Goal: Task Accomplishment & Management: Manage account settings

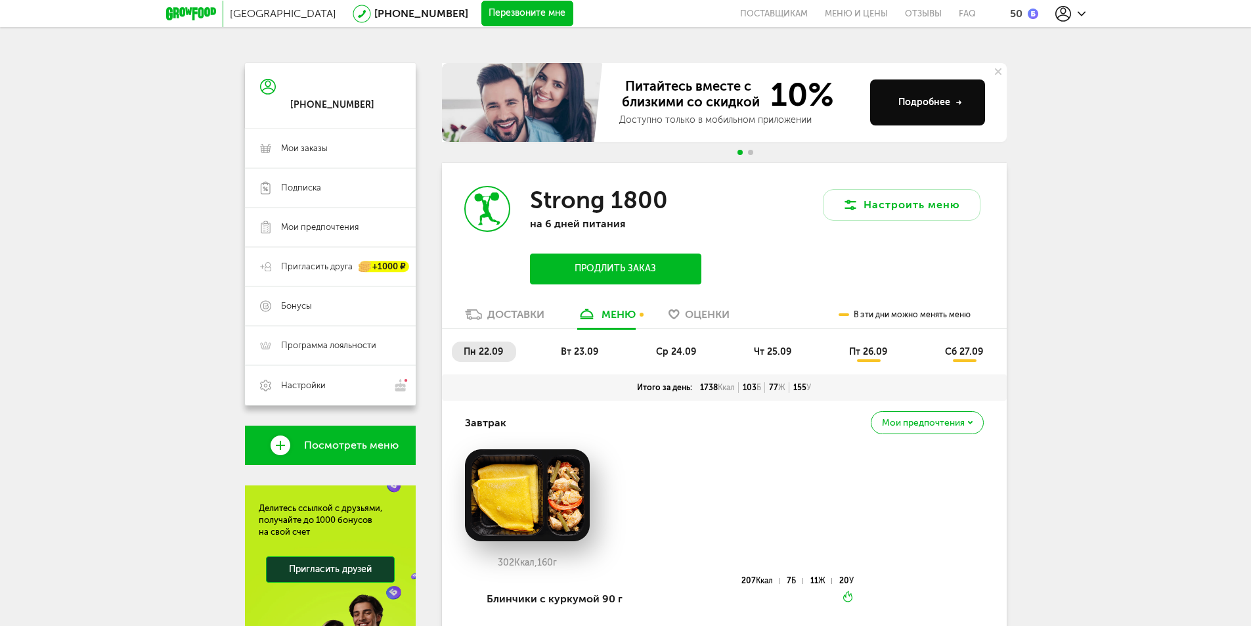
click at [580, 354] on span "вт 23.09" at bounding box center [579, 351] width 37 height 11
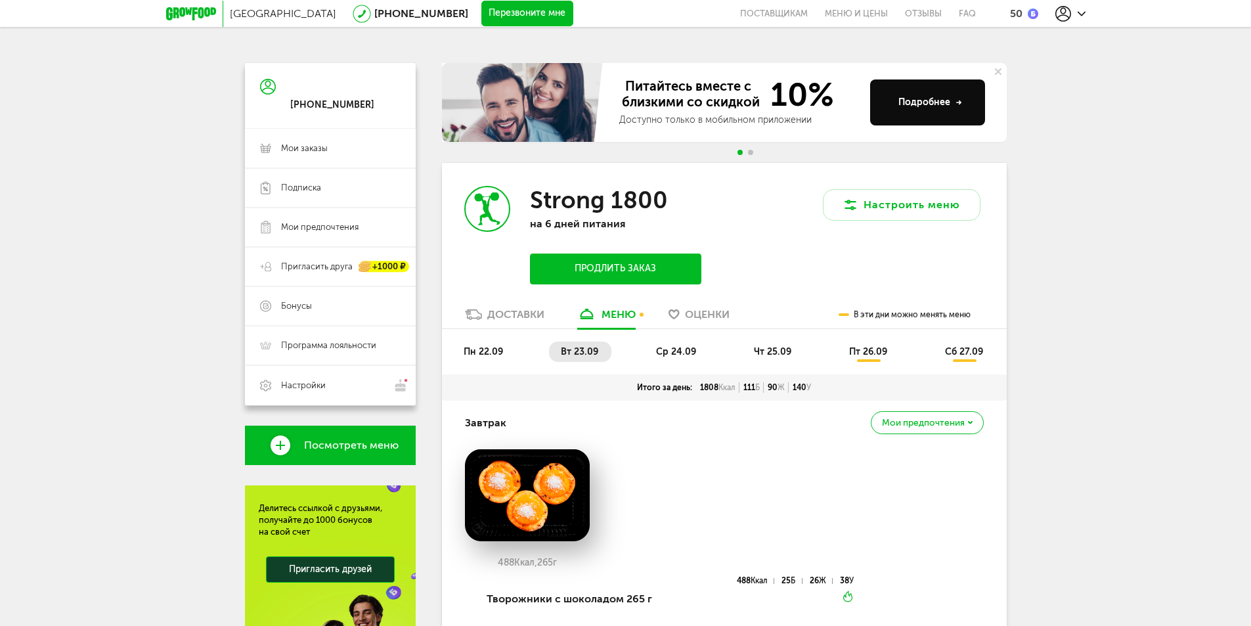
click at [512, 320] on div "Доставки" at bounding box center [515, 314] width 57 height 12
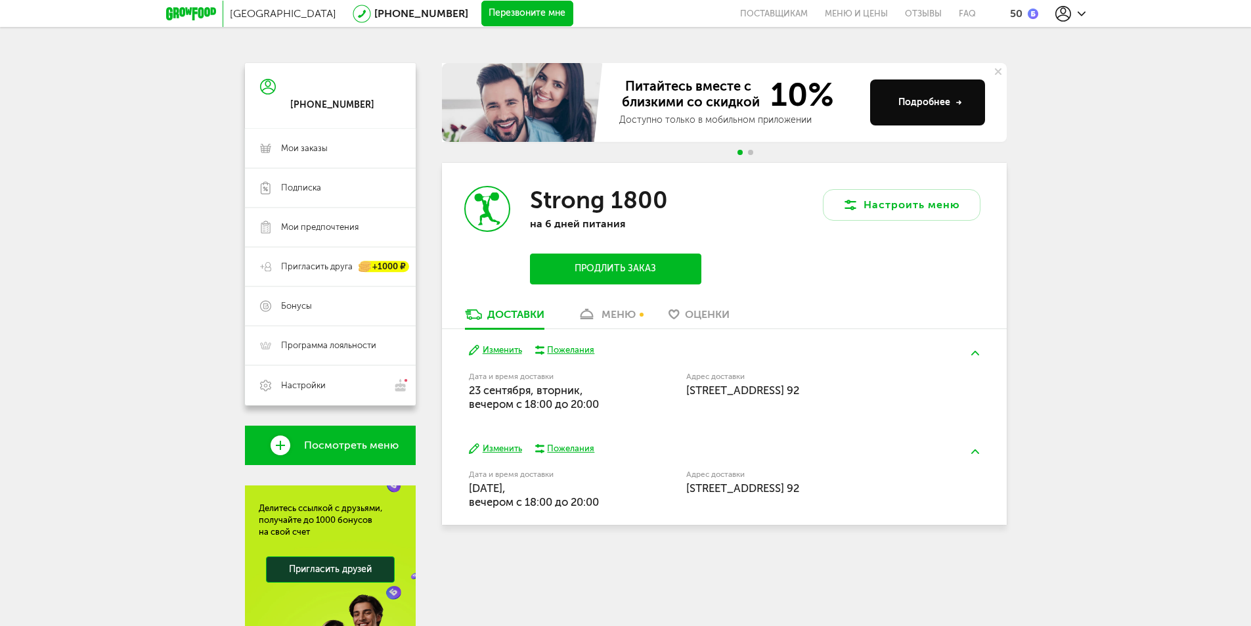
click at [574, 452] on div "Пожелания" at bounding box center [570, 449] width 47 height 12
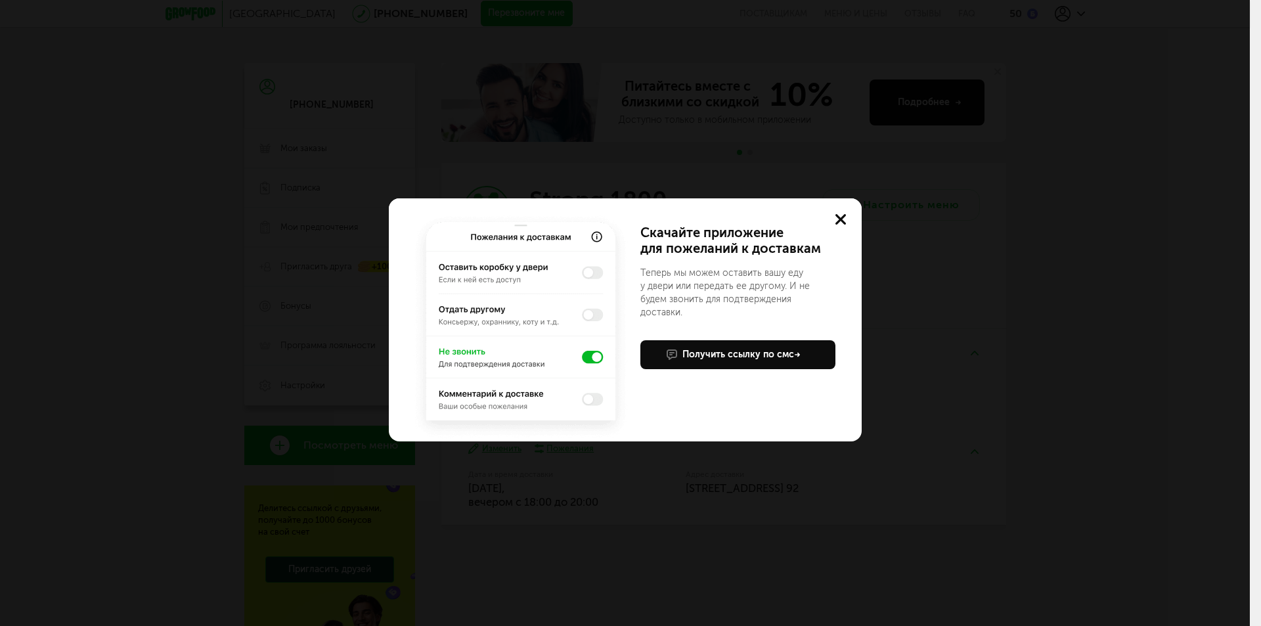
click at [844, 214] on icon at bounding box center [840, 219] width 11 height 11
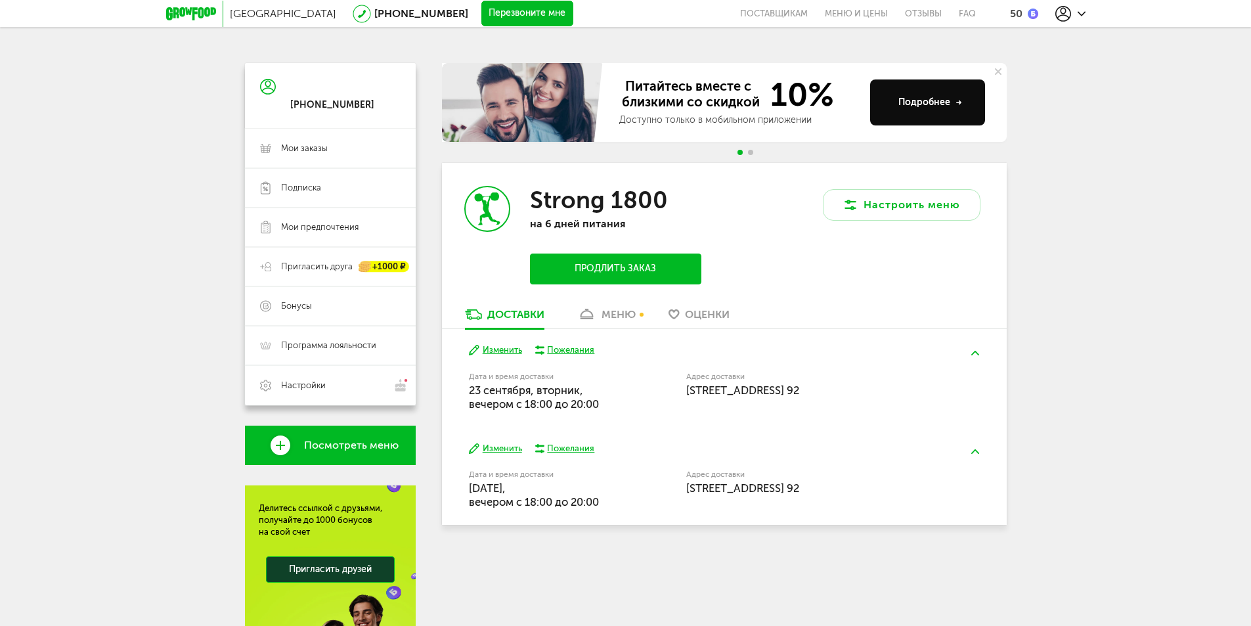
click at [506, 451] on button "Изменить" at bounding box center [495, 449] width 53 height 12
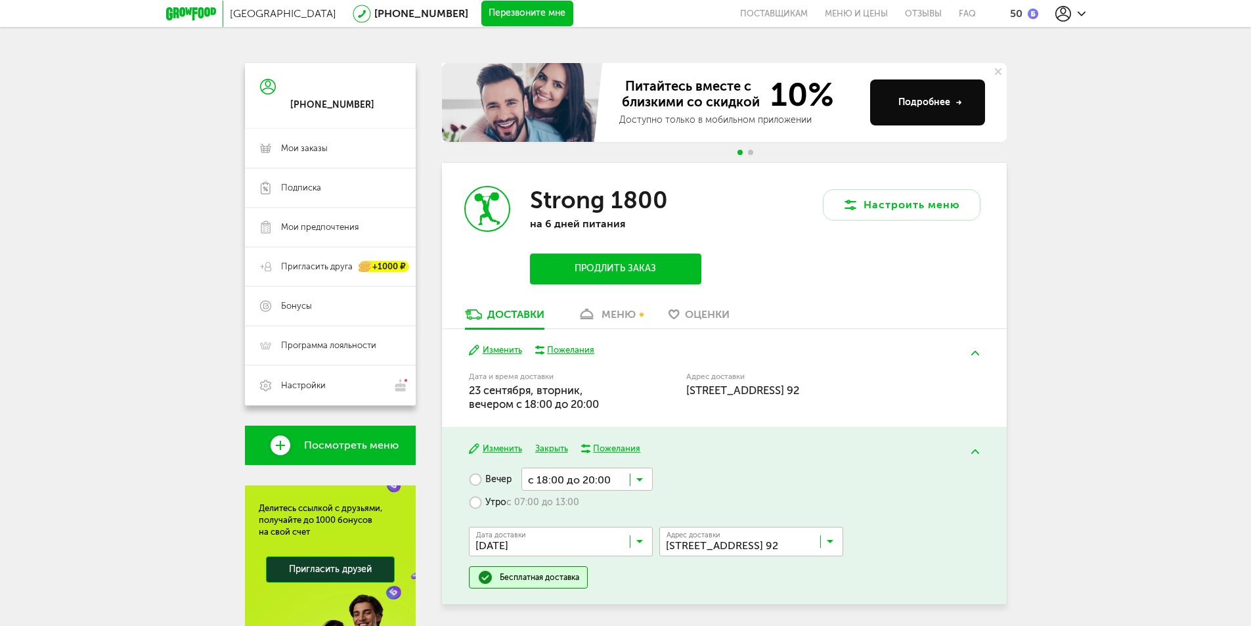
click at [483, 506] on label "Утро с 07:00 до 13:00" at bounding box center [524, 501] width 110 height 23
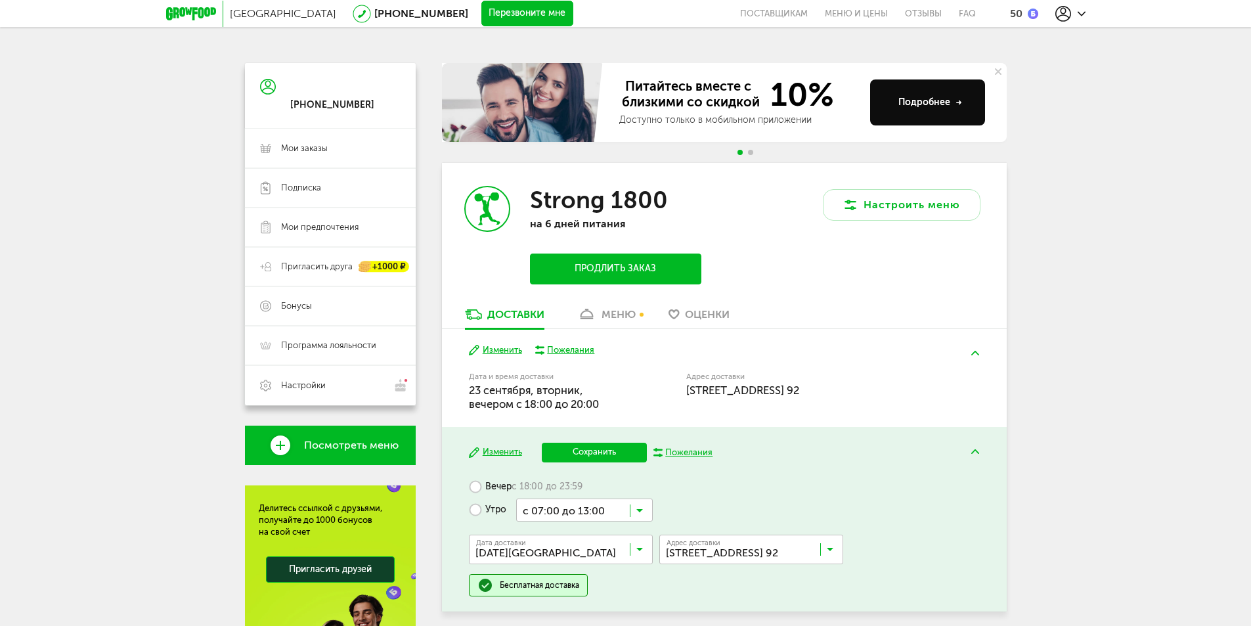
click at [588, 457] on button "Сохранить" at bounding box center [594, 453] width 105 height 20
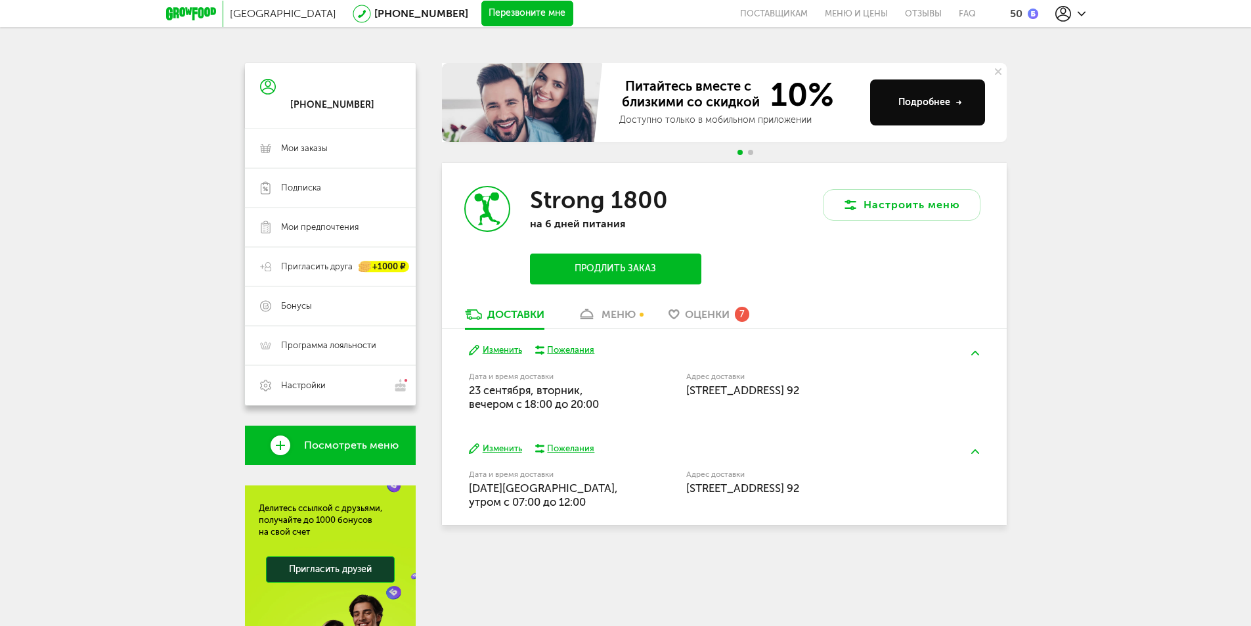
click at [508, 347] on button "Изменить" at bounding box center [495, 350] width 53 height 12
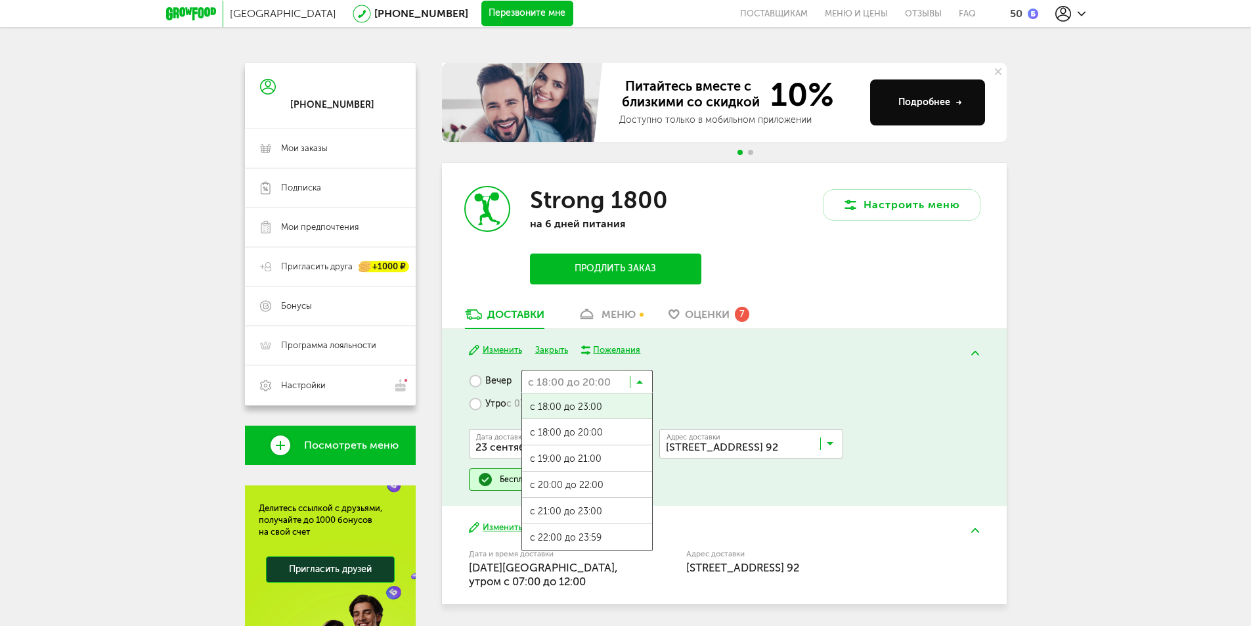
click at [610, 389] on input "Search for option" at bounding box center [586, 381] width 131 height 22
click at [707, 373] on div "Вечер с 18:00 до 20:00 Загрузка... с 18:00 до 23:00 с 18:00 до 20:00 с 19:00 до…" at bounding box center [724, 430] width 510 height 121
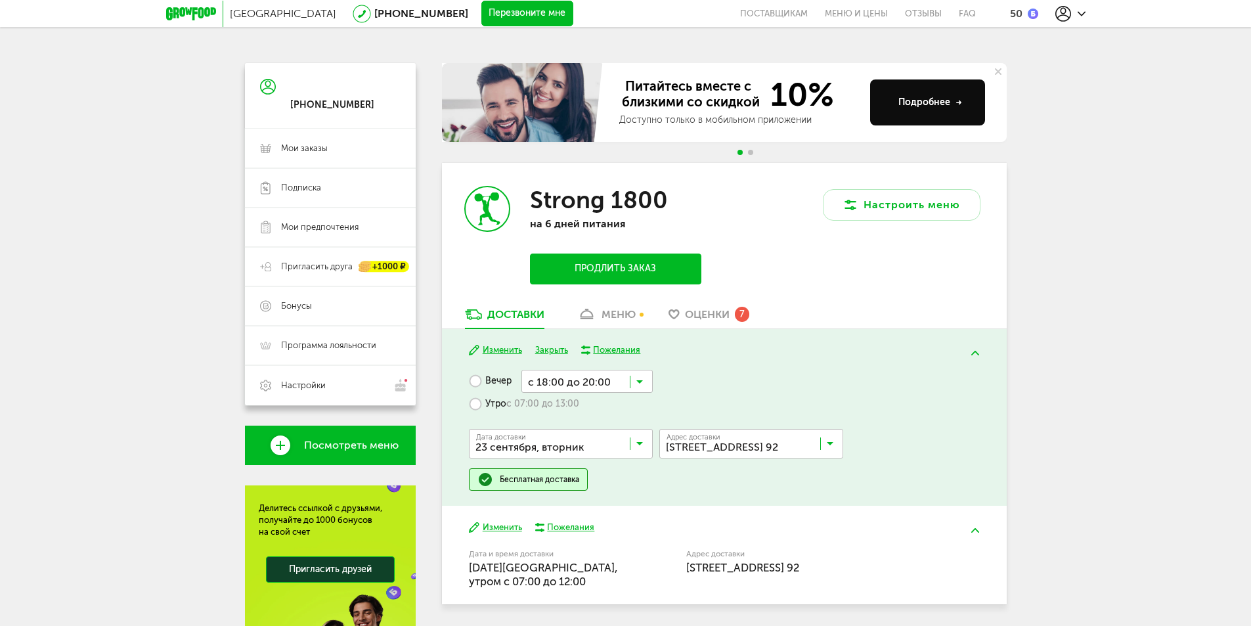
click at [477, 401] on label "Утро с 07:00 до 13:00" at bounding box center [524, 404] width 110 height 23
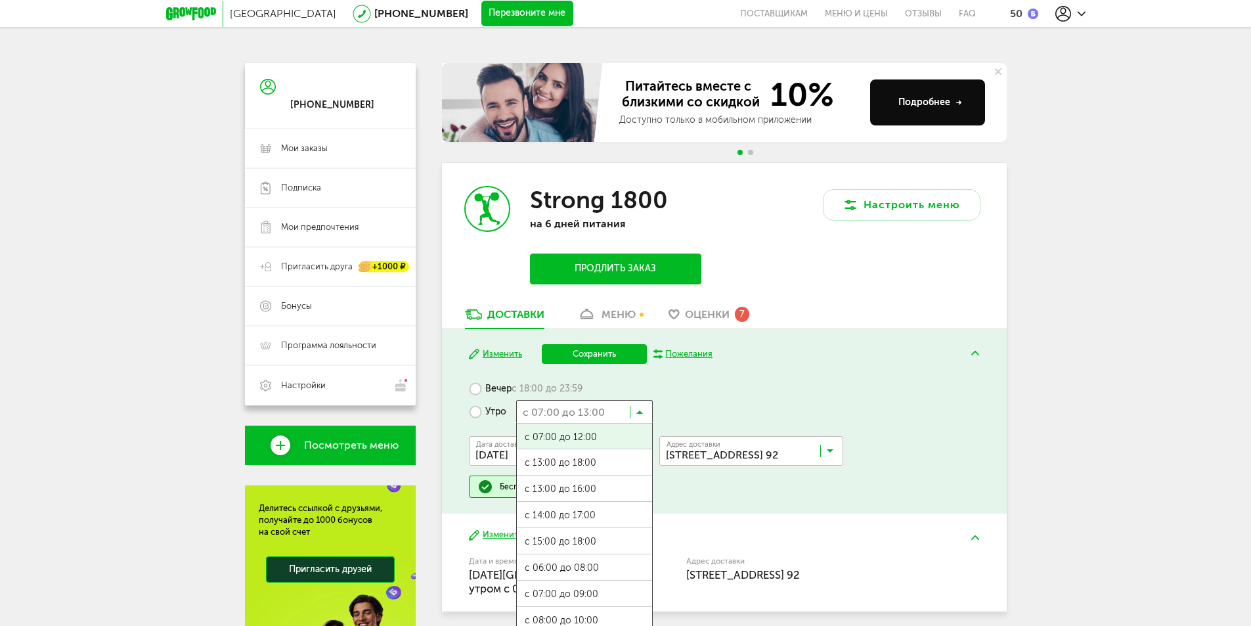
click at [588, 413] on input "Search for option" at bounding box center [584, 411] width 137 height 22
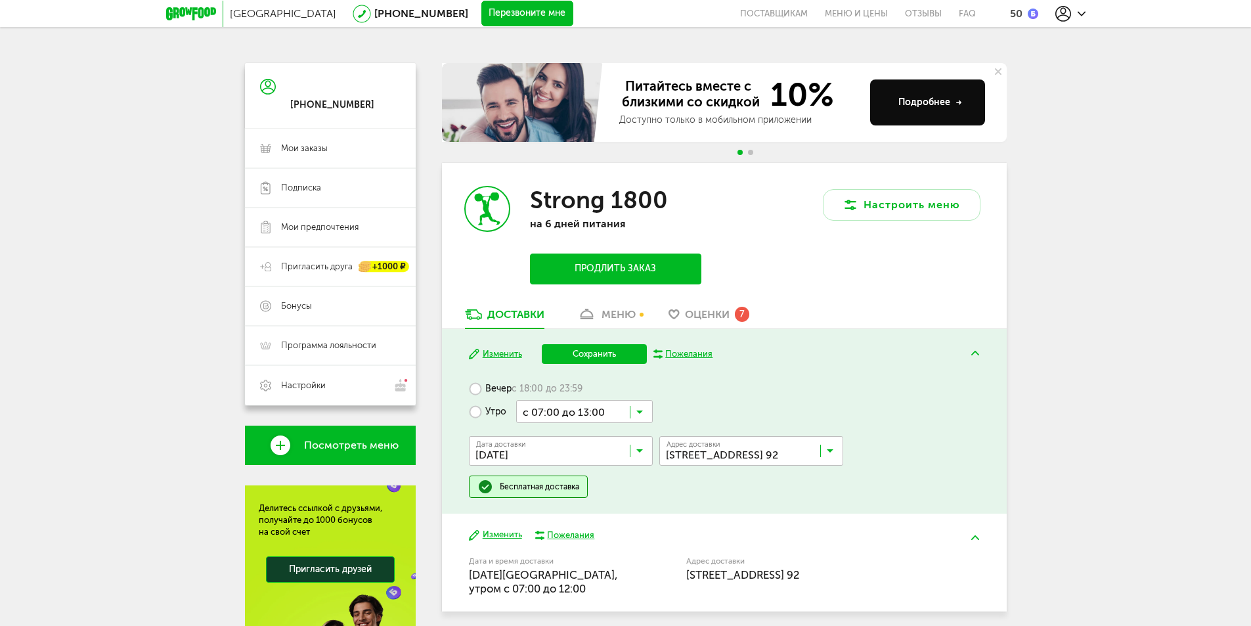
click at [759, 385] on div "Вечер с 18:00 до 23:59 Утро с 07:00 до 13:00 Загрузка... с 07:00 до 12:00 с 13:…" at bounding box center [724, 437] width 510 height 121
click at [597, 354] on button "Сохранить" at bounding box center [594, 354] width 105 height 20
